Goal: Task Accomplishment & Management: Use online tool/utility

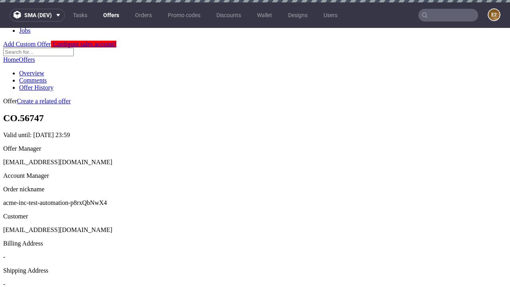
scroll to position [2, 0]
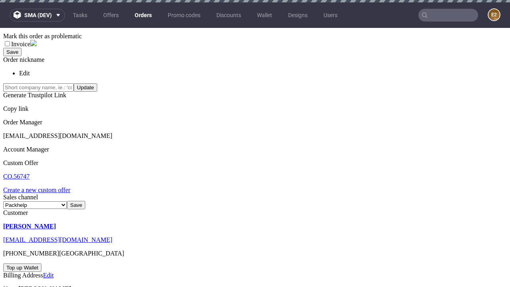
scroll to position [2, 0]
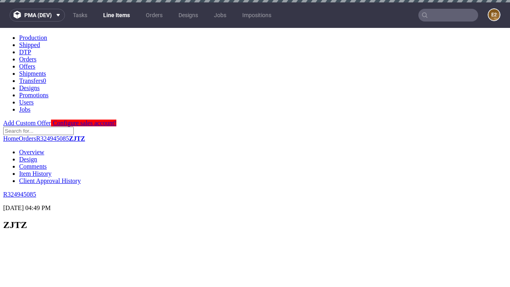
scroll to position [1095, 0]
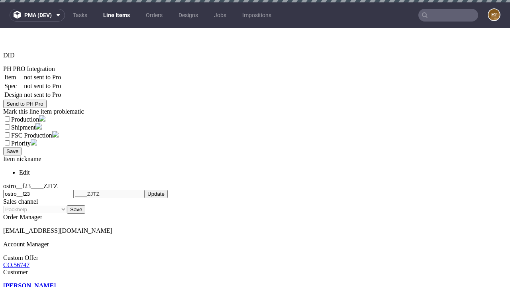
select select "accepted"
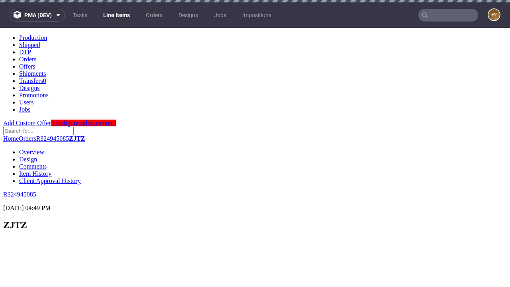
scroll to position [1095, 0]
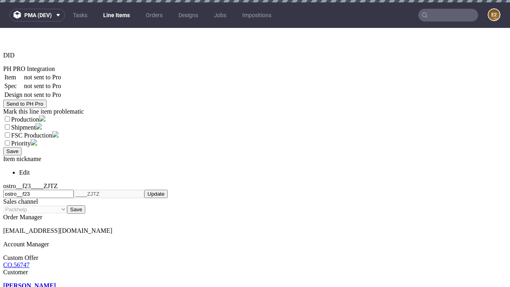
select select "received"
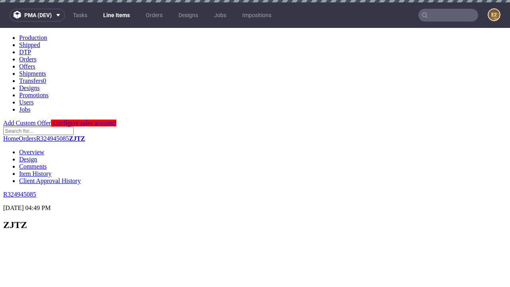
scroll to position [1191, 0]
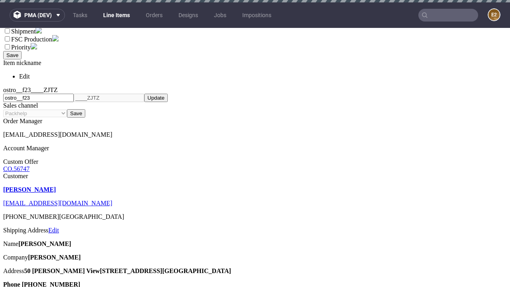
select select "accepted_dtp_issue_reprint"
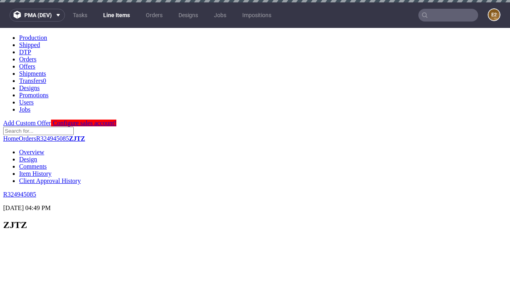
scroll to position [1221, 0]
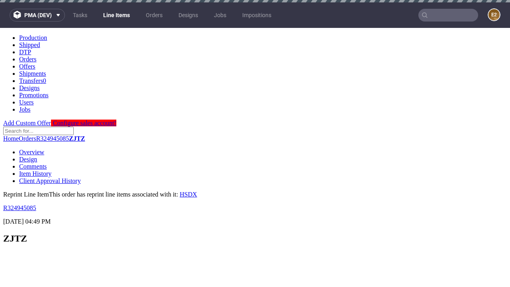
scroll to position [0, 0]
